Goal: Information Seeking & Learning: Learn about a topic

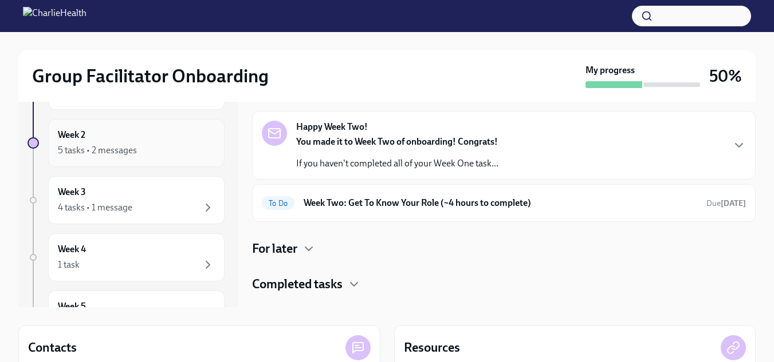
click at [170, 137] on div "Week 2 5 tasks • 2 messages" at bounding box center [136, 143] width 157 height 29
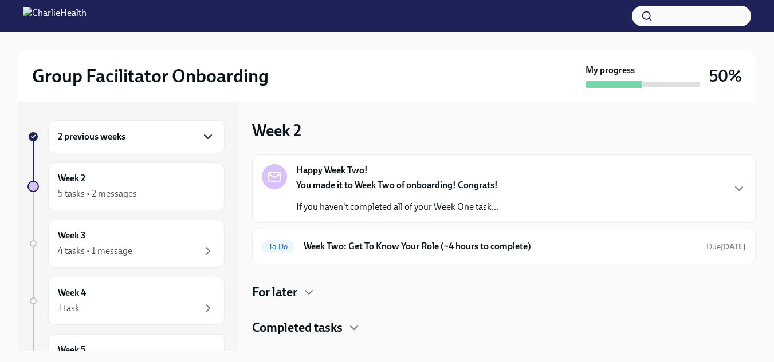
click at [201, 133] on icon "button" at bounding box center [208, 137] width 14 height 14
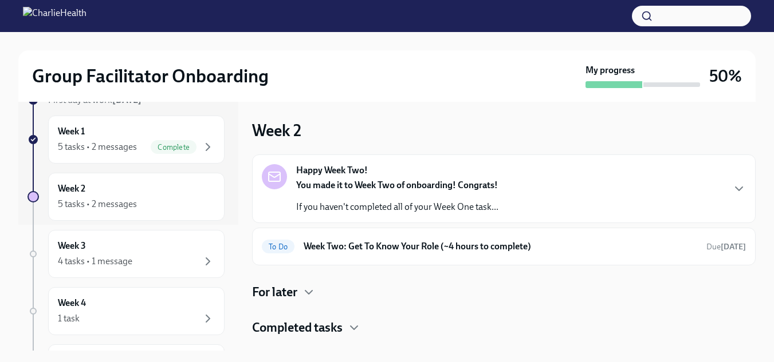
scroll to position [142, 0]
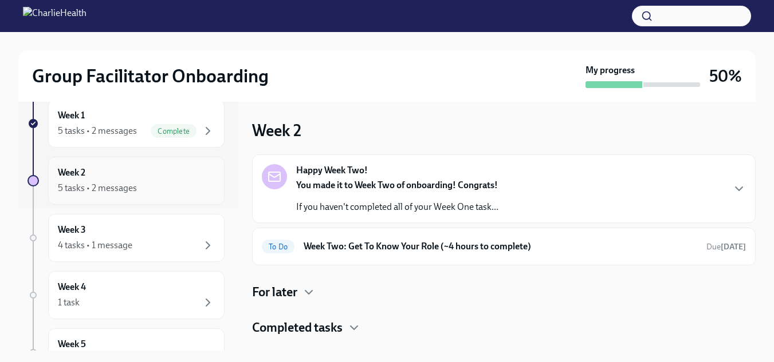
click at [136, 182] on div "5 tasks • 2 messages" at bounding box center [136, 189] width 157 height 14
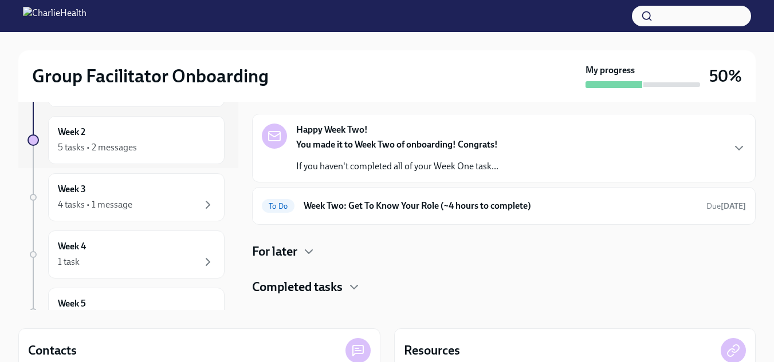
scroll to position [40, 0]
click at [396, 210] on h6 "Week Two: Get To Know Your Role (~4 hours to complete)" at bounding box center [499, 206] width 393 height 13
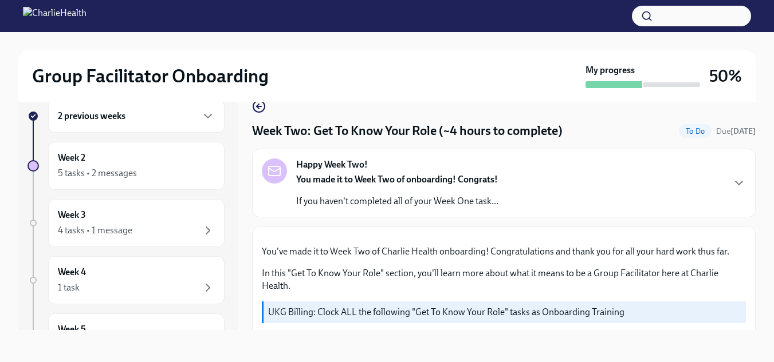
scroll to position [1126, 0]
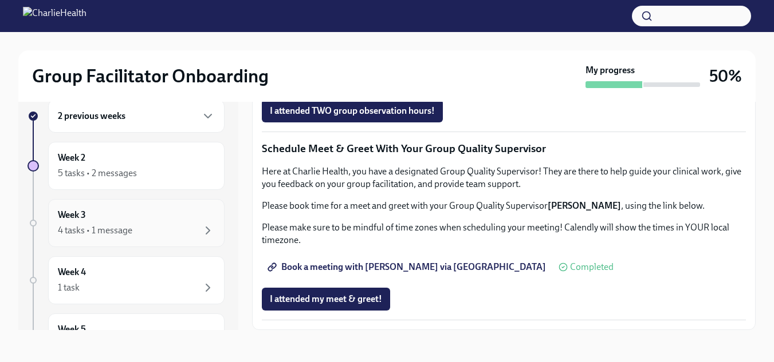
click at [136, 230] on div "4 tasks • 1 message" at bounding box center [136, 231] width 157 height 14
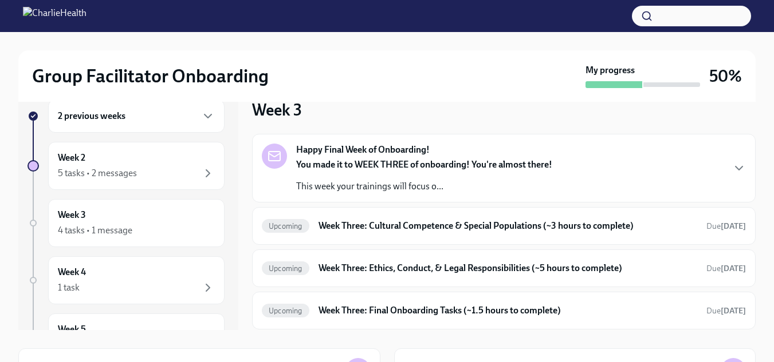
click at [136, 230] on div "4 tasks • 1 message" at bounding box center [136, 231] width 157 height 14
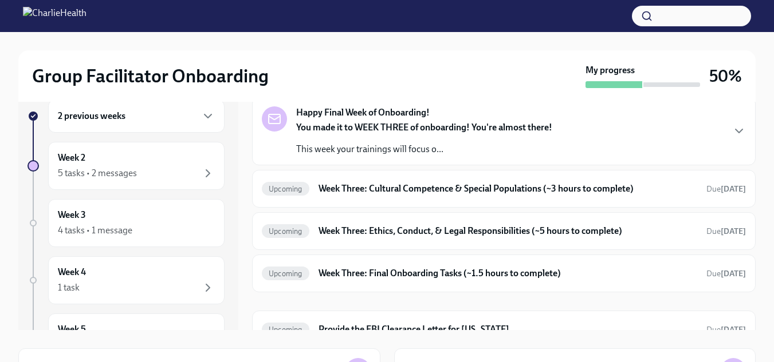
scroll to position [56, 0]
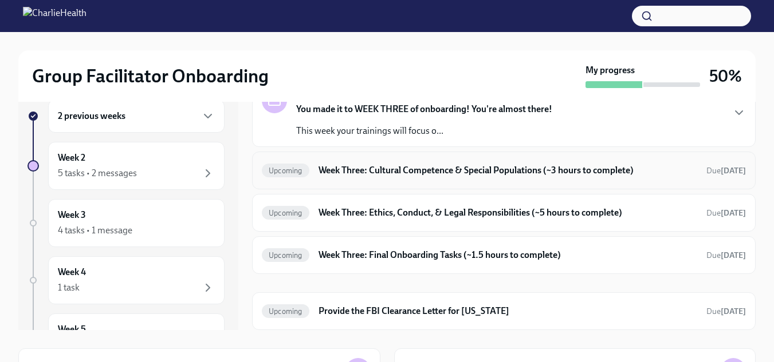
click at [514, 169] on h6 "Week Three: Cultural Competence & Special Populations (~3 hours to complete)" at bounding box center [507, 170] width 378 height 13
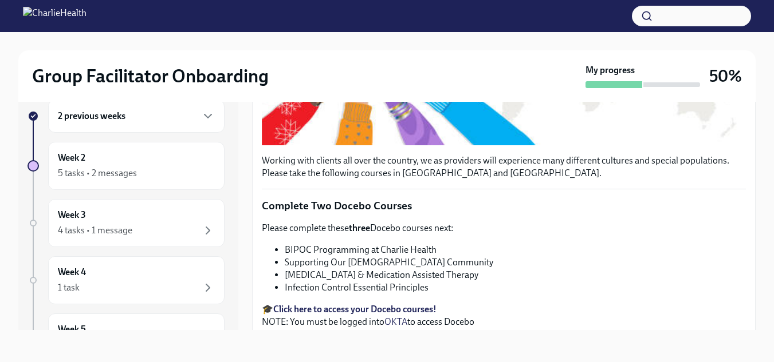
scroll to position [313, 0]
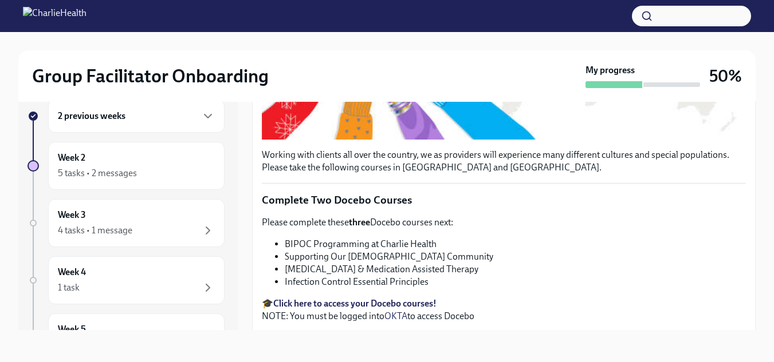
drag, startPoint x: 745, startPoint y: 173, endPoint x: 751, endPoint y: 171, distance: 6.7
click at [751, 171] on div "Week Three: Cultural Competence & Special Populations (~3 hours to complete) Up…" at bounding box center [503, 205] width 503 height 249
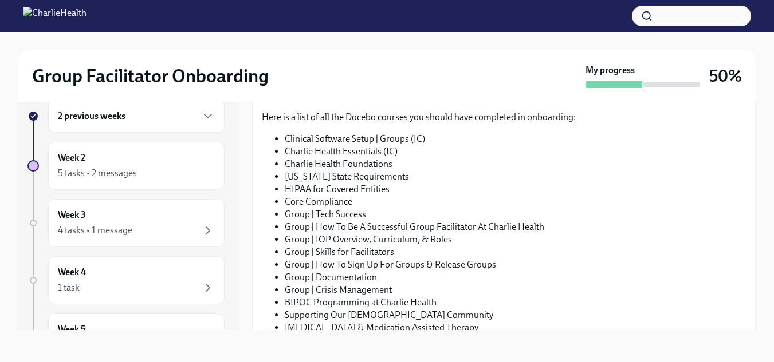
scroll to position [626, 0]
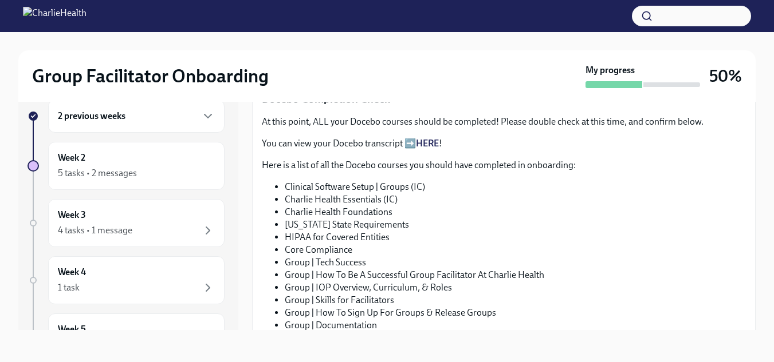
click at [423, 138] on link "HERE" at bounding box center [427, 143] width 23 height 11
